Goal: Information Seeking & Learning: Find specific fact

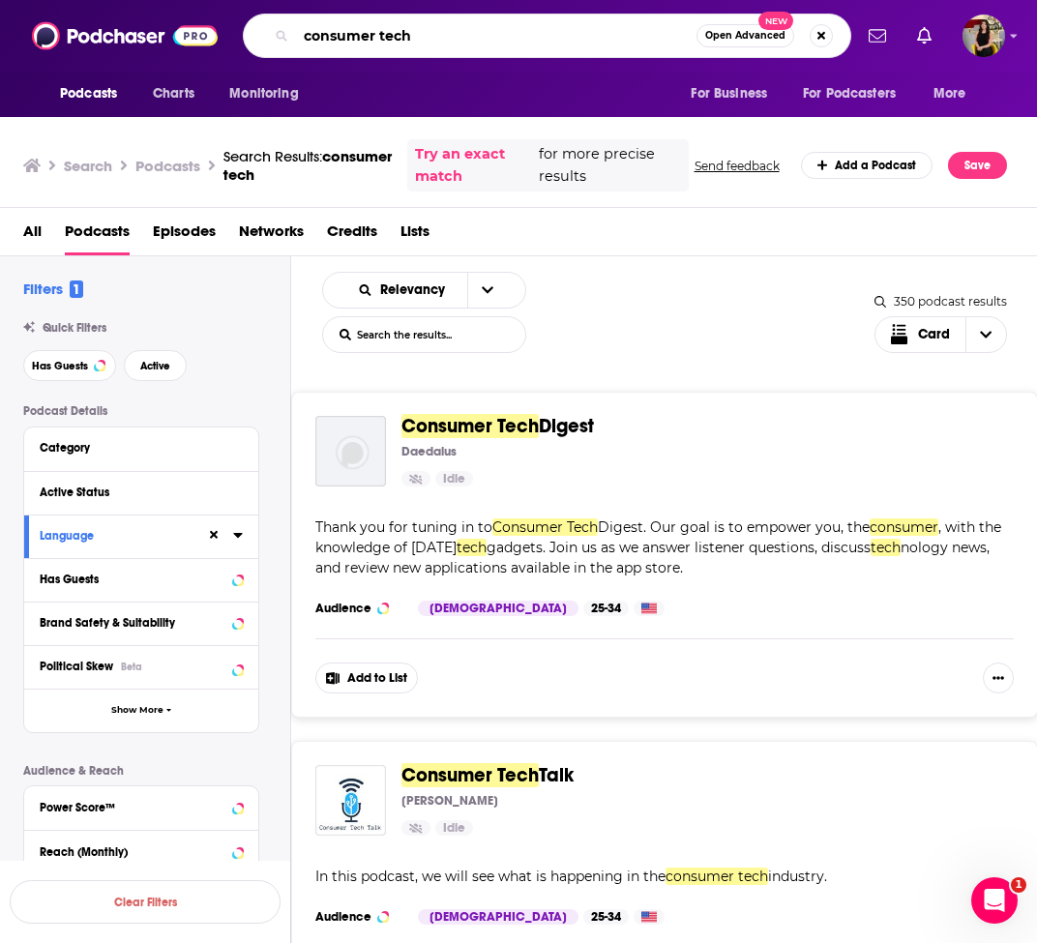
click at [504, 29] on input "consumer tech" at bounding box center [496, 35] width 400 height 31
paste input "The Advisor with [PERSON_NAME]"
type input "The Advisor with [PERSON_NAME]"
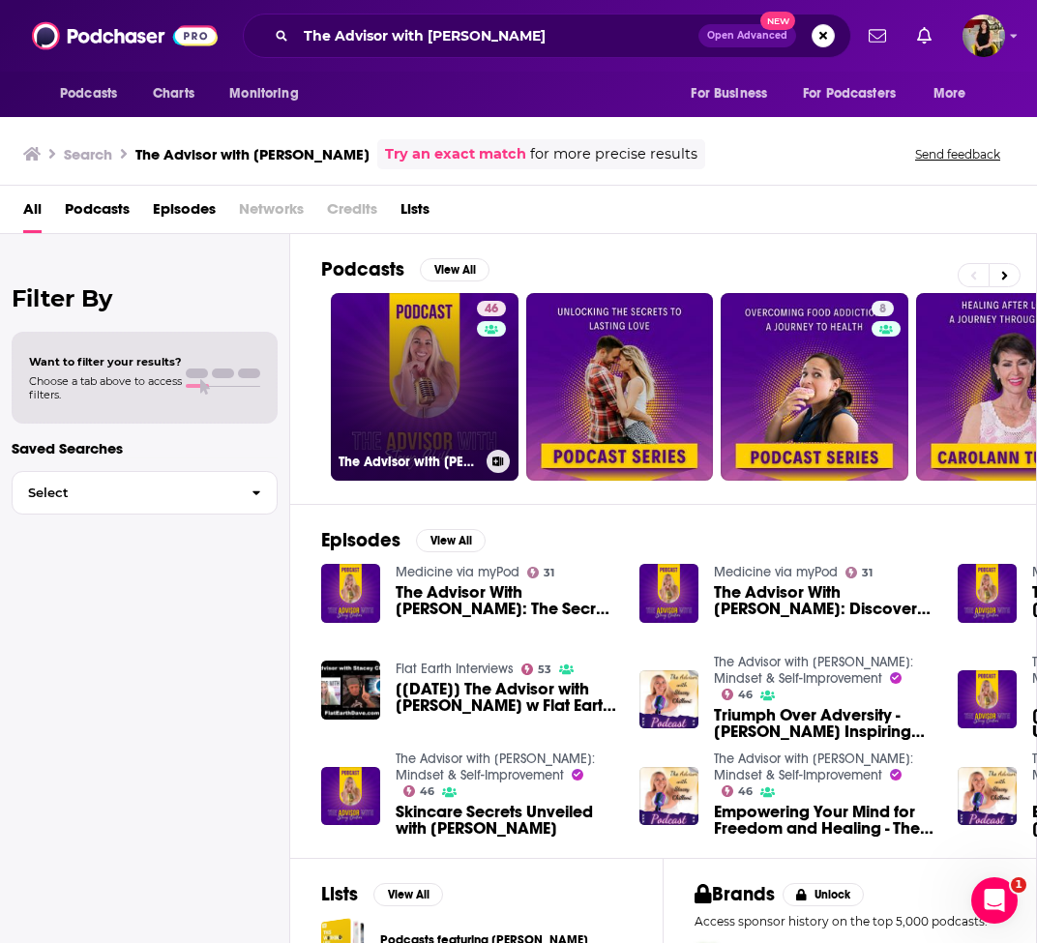
click at [413, 404] on link "46 The Advisor with [PERSON_NAME]: Mindset & Self-Improvement" at bounding box center [425, 387] width 188 height 188
